Goal: Transaction & Acquisition: Purchase product/service

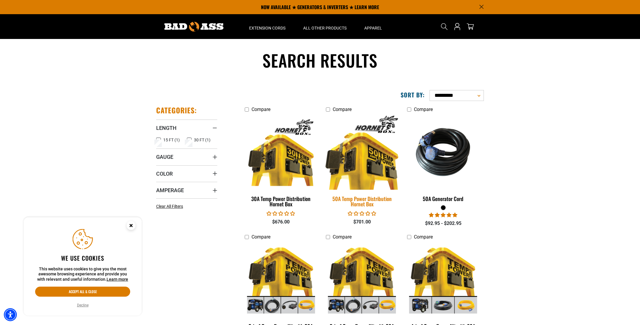
click at [367, 200] on div "50A Temp Power Distribution Hornet Box" at bounding box center [362, 201] width 72 height 11
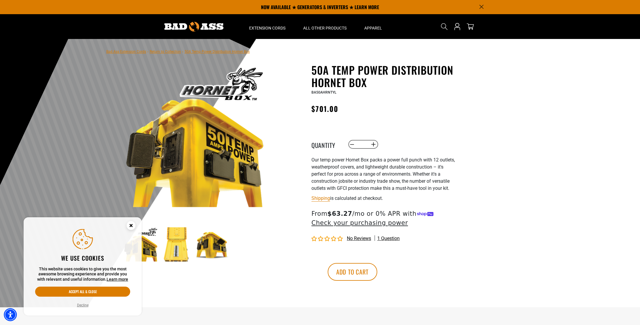
click at [172, 250] on img at bounding box center [176, 244] width 34 height 34
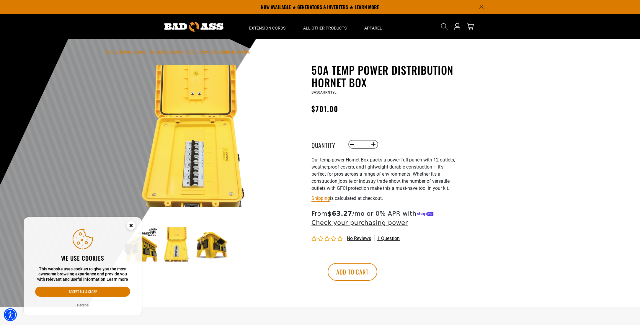
click at [212, 248] on img at bounding box center [212, 244] width 34 height 34
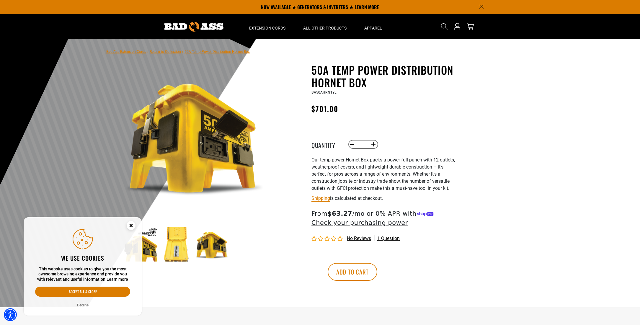
click at [146, 250] on img at bounding box center [141, 244] width 34 height 34
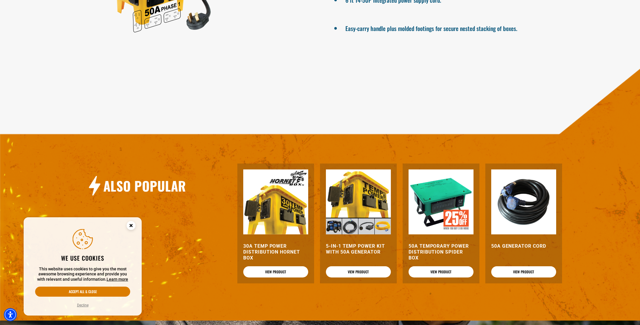
scroll to position [451, 0]
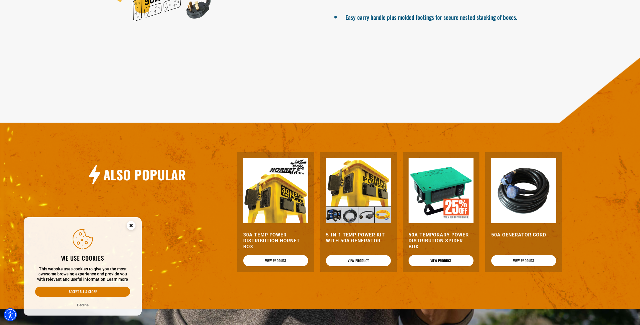
click at [434, 242] on h3 "50A Temporary Power Distribution Spider Box" at bounding box center [441, 241] width 65 height 18
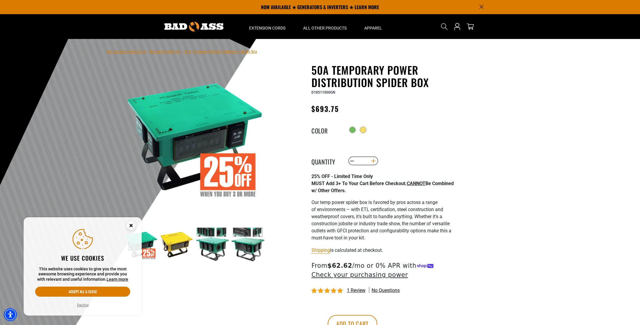
click at [375, 163] on button "Increase quantity for 50A Temporary Power Distribution Spider Box" at bounding box center [373, 161] width 9 height 10
type input "*"
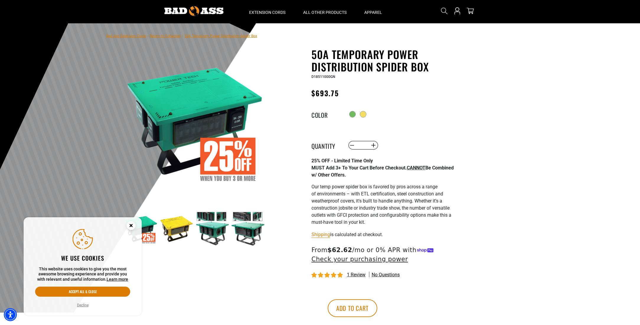
scroll to position [24, 0]
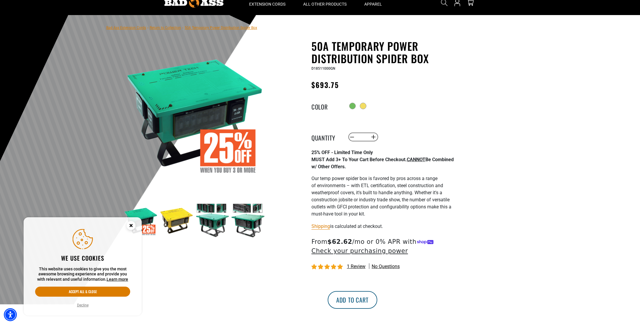
click at [377, 298] on button "Add to cart" at bounding box center [353, 300] width 50 height 18
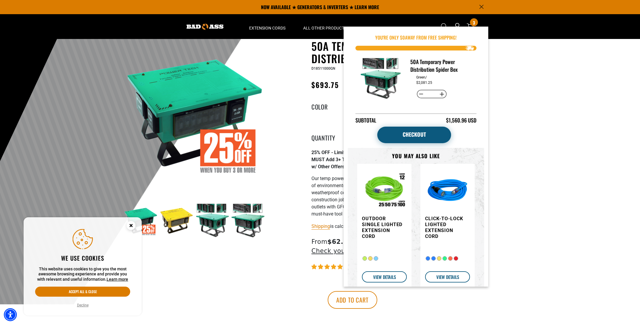
click at [419, 136] on link "Checkout" at bounding box center [414, 135] width 74 height 17
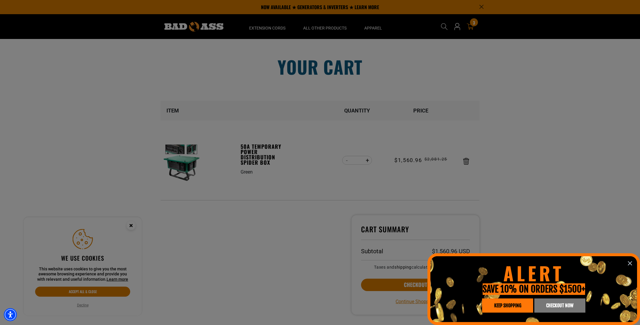
click at [631, 263] on icon "information" at bounding box center [631, 264] width 4 height 4
